Goal: Task Accomplishment & Management: Use online tool/utility

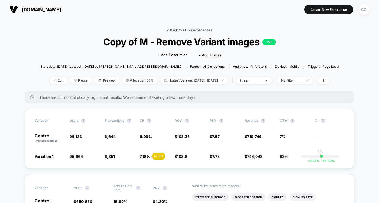
click at [186, 30] on link "< Back to all live experiences" at bounding box center [189, 30] width 45 height 4
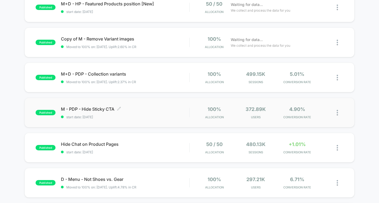
scroll to position [103, 0]
click at [177, 148] on div "Hide Chat on Product Pages Click to edit experience details Click to edit exper…" at bounding box center [125, 147] width 128 height 13
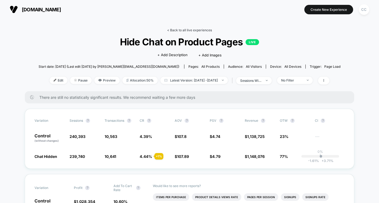
click at [182, 31] on link "< Back to all live experiences" at bounding box center [189, 30] width 45 height 4
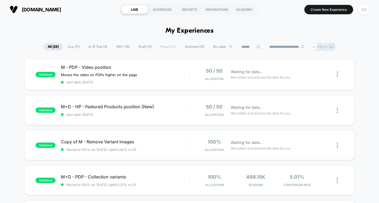
click at [142, 48] on span "Draft ( 11 )" at bounding box center [145, 46] width 21 height 7
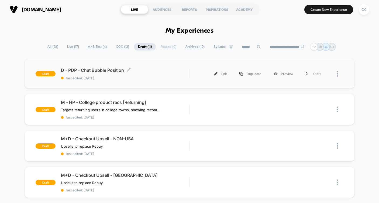
click at [162, 78] on span "last edited: [DATE]" at bounding box center [125, 78] width 128 height 4
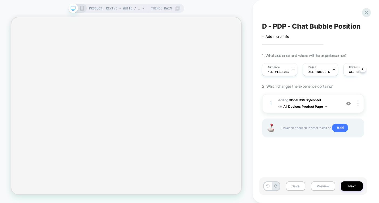
scroll to position [0, 0]
click at [335, 102] on span "Adding Global CSS Stylesheet on All Devices Product Page" at bounding box center [308, 103] width 60 height 13
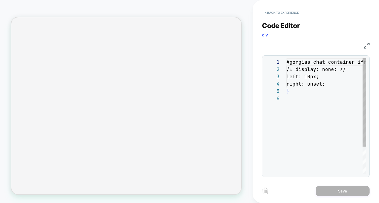
scroll to position [36, 0]
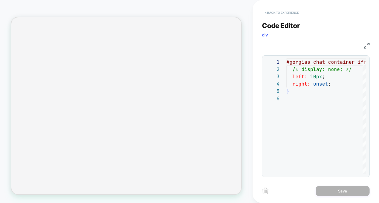
click at [282, 12] on button "< Back to experience" at bounding box center [281, 12] width 39 height 9
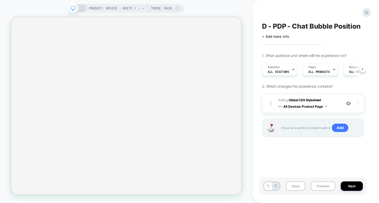
scroll to position [0, 0]
